Goal: Communication & Community: Connect with others

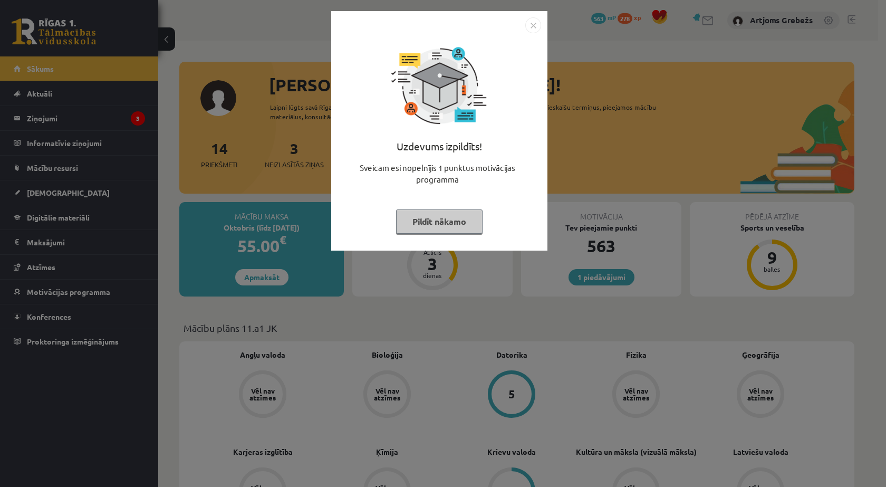
click at [431, 216] on button "Pildīt nākamo" at bounding box center [439, 221] width 86 height 24
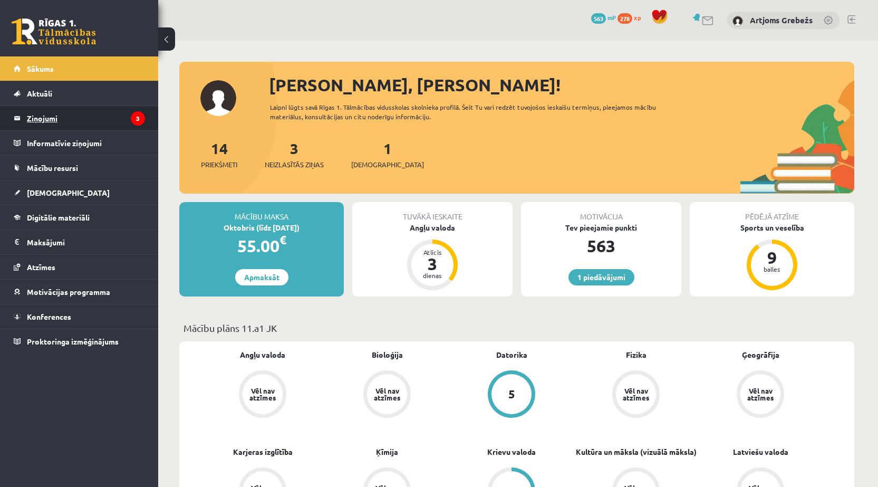
click at [105, 113] on legend "Ziņojumi 3" at bounding box center [86, 118] width 118 height 24
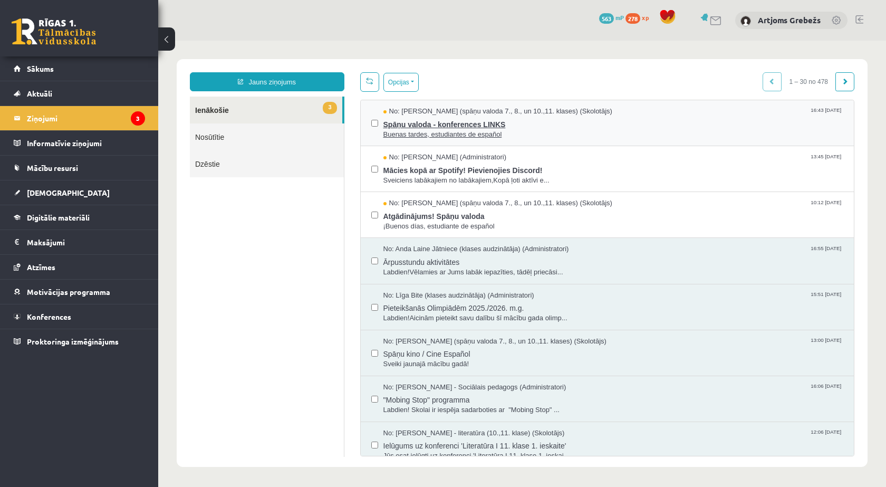
click at [389, 125] on span "Spāņu valoda - konferences LINKS" at bounding box center [613, 123] width 460 height 13
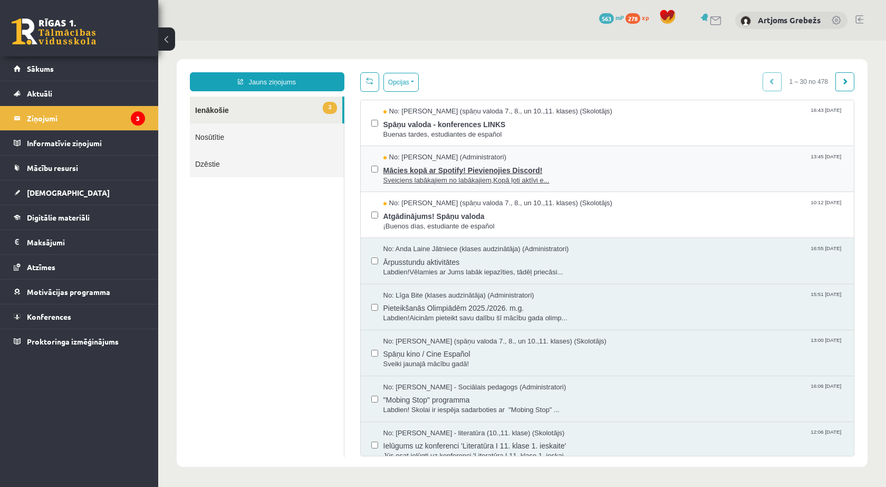
click at [410, 161] on span "No: [PERSON_NAME] (Administratori)" at bounding box center [444, 157] width 123 height 10
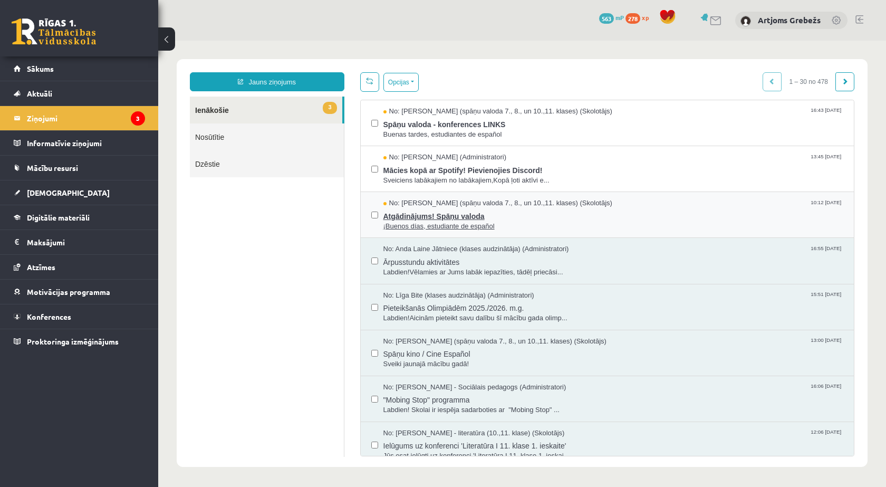
click at [414, 206] on span "No: [PERSON_NAME] (spāņu valoda 7., 8., un 10.,11. klases) (Skolotājs)" at bounding box center [497, 203] width 229 height 10
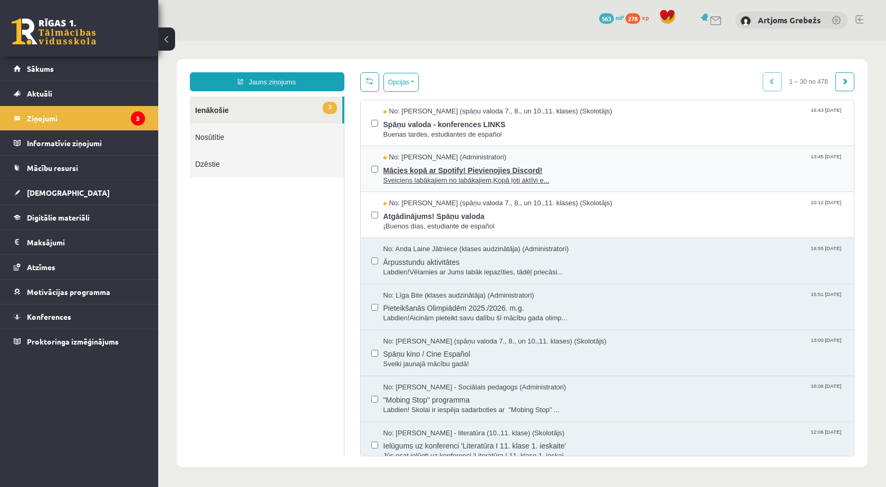
click at [414, 176] on span "Sveiciens labākajiem no labākajiem,Kopā ļoti aktīvi e..." at bounding box center [613, 181] width 460 height 10
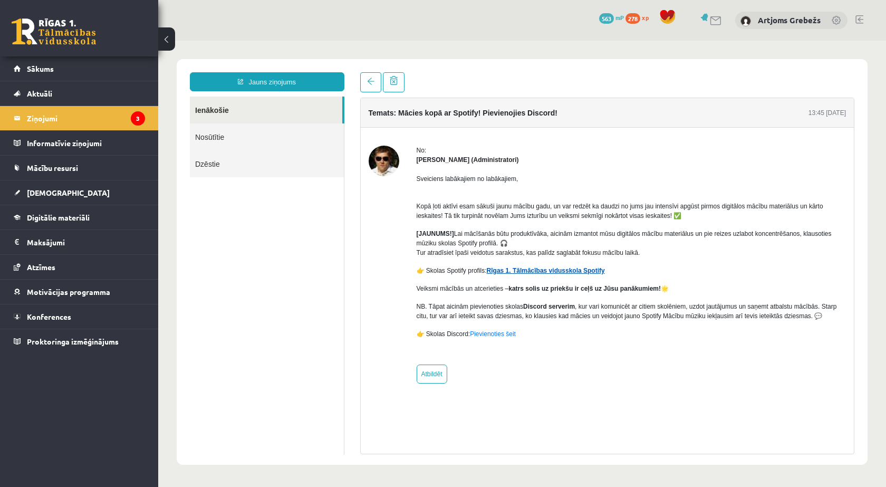
click at [513, 271] on link "Rīgas 1. Tālmācības vidusskola Spotify" at bounding box center [546, 270] width 118 height 7
click at [490, 336] on link "Pievienoties šeit" at bounding box center [493, 333] width 46 height 7
click at [489, 335] on link "Pievienoties šeit" at bounding box center [493, 333] width 46 height 7
click at [491, 337] on p "👉 Skolas Discord: Pievienoties šeit" at bounding box center [631, 333] width 430 height 9
click at [490, 335] on link "Pievienoties šeit" at bounding box center [493, 333] width 46 height 7
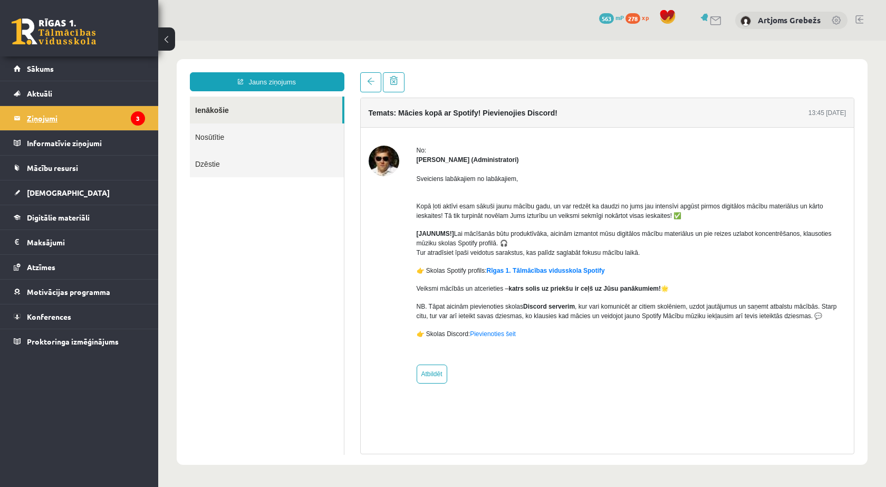
click at [55, 115] on legend "Ziņojumi 3" at bounding box center [86, 118] width 118 height 24
